Goal: Information Seeking & Learning: Learn about a topic

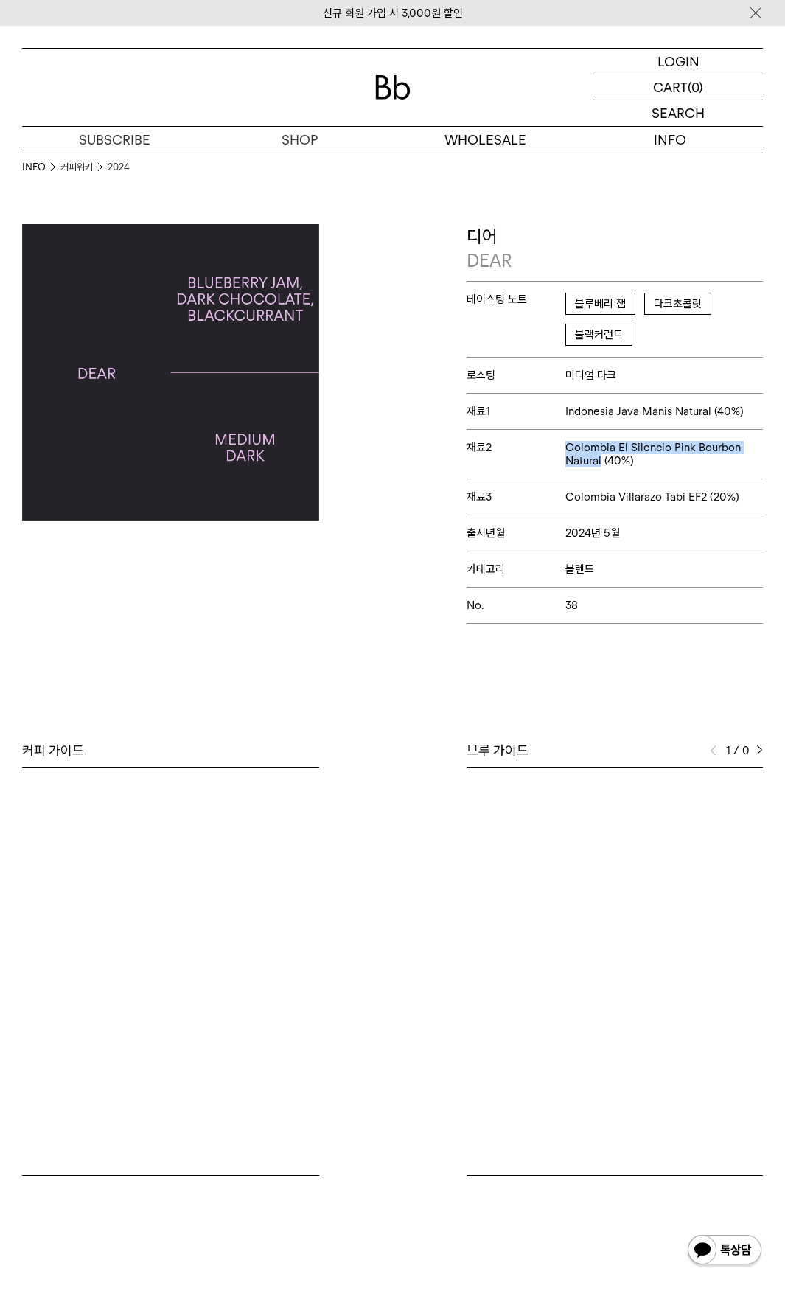
drag, startPoint x: 560, startPoint y: 447, endPoint x: 602, endPoint y: 461, distance: 45.2
click at [602, 461] on p "재료2 [GEOGRAPHIC_DATA] El Silencio Pink Bourbon Natural (40%)" at bounding box center [615, 453] width 297 height 49
copy p "재료2 [GEOGRAPHIC_DATA] El Silencio Pink Bourbon Natural"
drag, startPoint x: 552, startPoint y: 498, endPoint x: 701, endPoint y: 504, distance: 149.0
click at [701, 504] on p "재료3 Colombia Villarazo Tabi EF2 (20%)" at bounding box center [615, 496] width 297 height 36
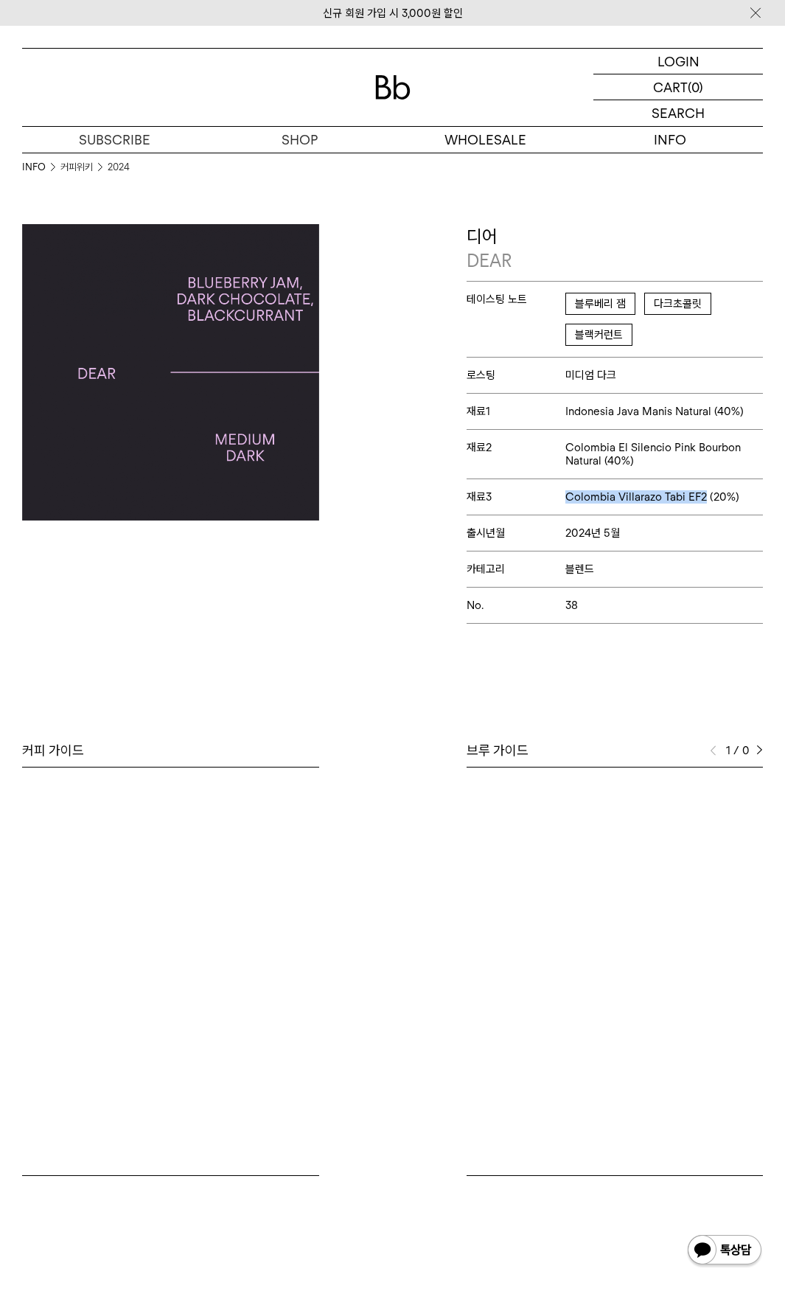
copy p "재료3 Colombia Villarazo Tabi EF2"
